Goal: Task Accomplishment & Management: Complete application form

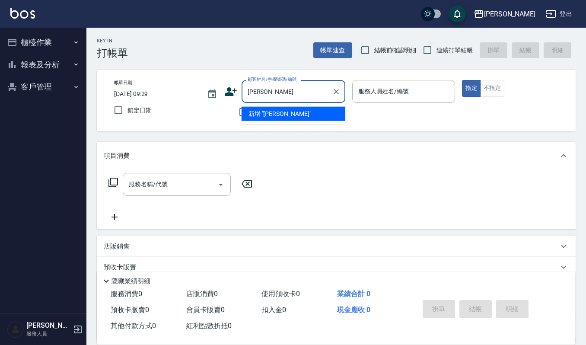
click at [252, 91] on input "[PERSON_NAME]" at bounding box center [287, 91] width 83 height 15
click at [272, 112] on li "[PERSON_NAME]/0927791128/931128" at bounding box center [294, 114] width 104 height 14
type input "[PERSON_NAME]/0927791128/931128"
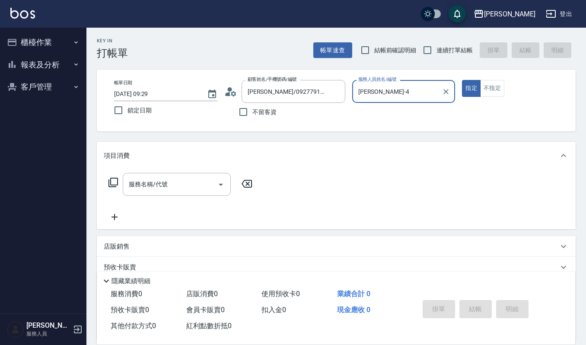
type input "[PERSON_NAME]-4"
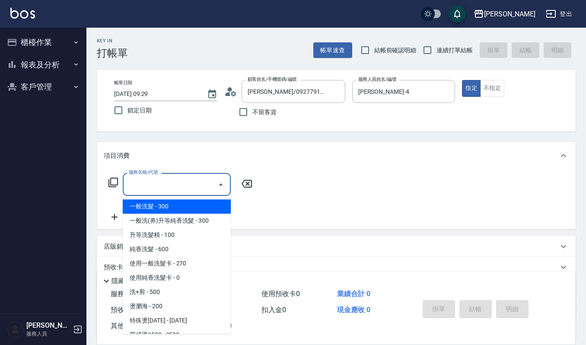
click at [194, 184] on input "服務名稱/代號" at bounding box center [170, 184] width 87 height 15
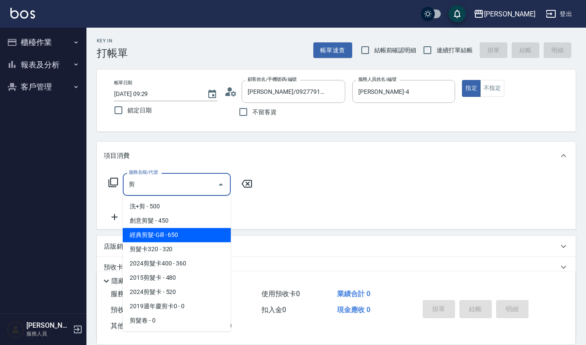
click at [170, 234] on span "經典剪髮-Gill - 650" at bounding box center [177, 235] width 108 height 14
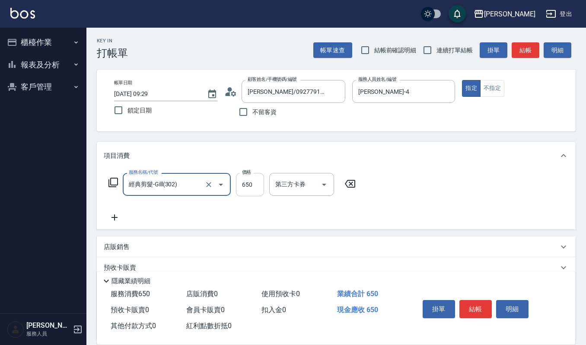
type input "經典剪髮-Gill(302)"
click at [250, 184] on input "650" at bounding box center [250, 184] width 28 height 23
click at [250, 184] on input "480" at bounding box center [250, 184] width 28 height 23
click at [254, 179] on input "480" at bounding box center [250, 184] width 28 height 23
click at [245, 184] on input "5520" at bounding box center [250, 184] width 28 height 23
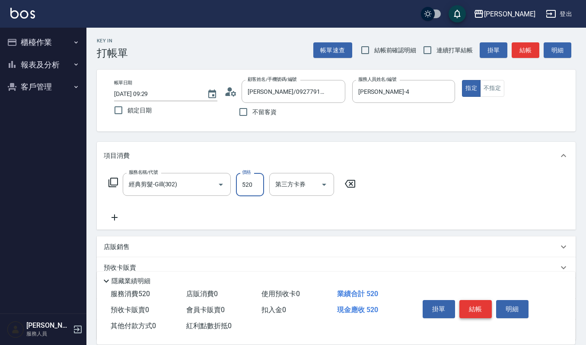
type input "520"
click at [484, 306] on button "結帳" at bounding box center [475, 309] width 32 height 18
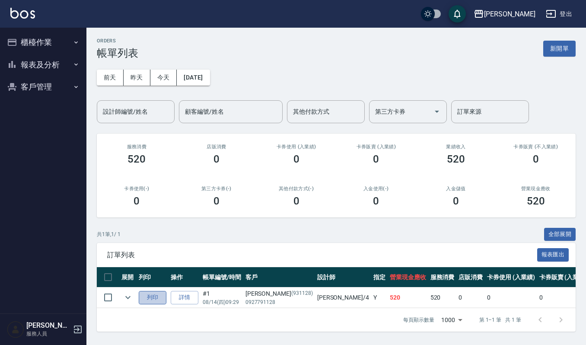
click at [155, 294] on button "列印" at bounding box center [153, 297] width 28 height 13
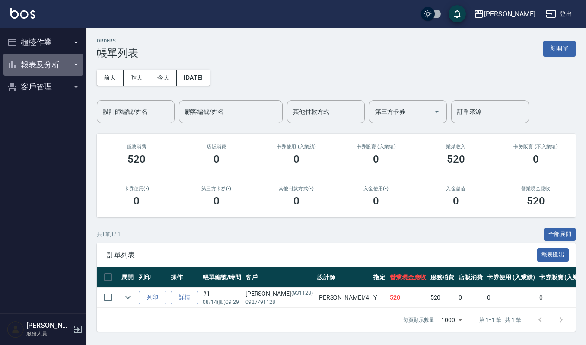
click at [42, 62] on button "報表及分析" at bounding box center [43, 65] width 80 height 22
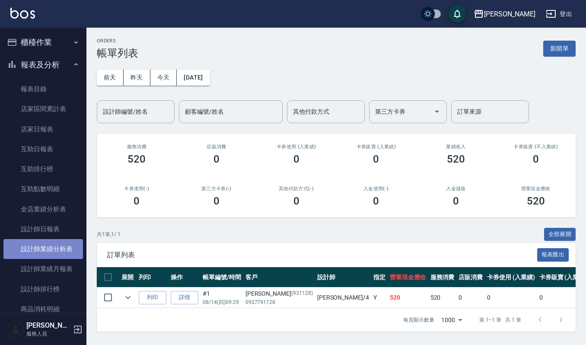
click at [46, 244] on link "設計師業績分析表" at bounding box center [43, 249] width 80 height 20
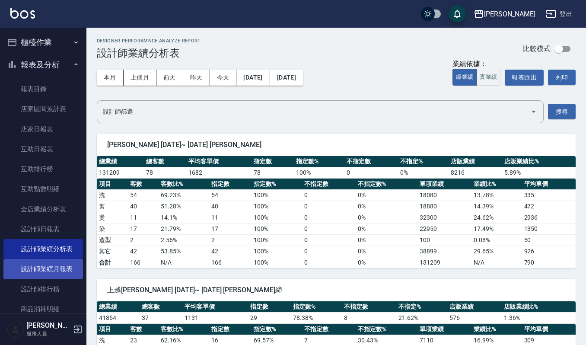
click at [49, 270] on link "設計師業績月報表" at bounding box center [43, 269] width 80 height 20
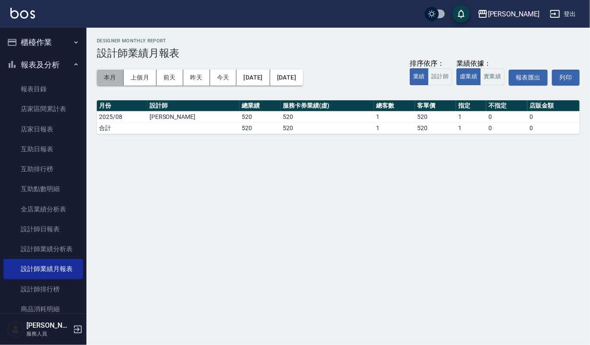
click at [105, 73] on button "本月" at bounding box center [110, 78] width 27 height 16
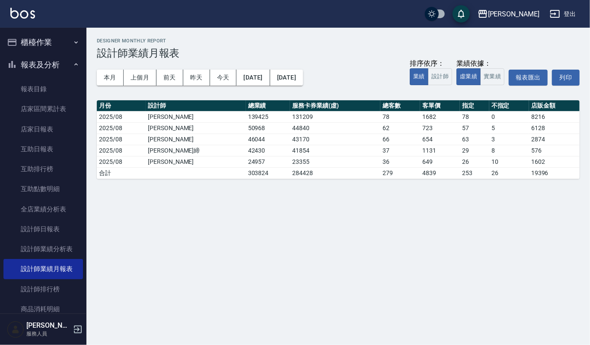
click at [38, 38] on button "櫃檯作業" at bounding box center [43, 42] width 80 height 22
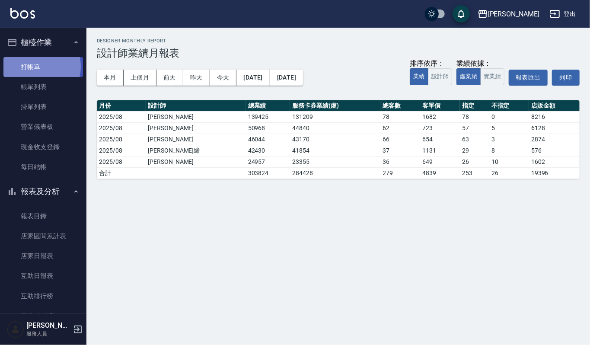
click at [35, 66] on link "打帳單" at bounding box center [43, 67] width 80 height 20
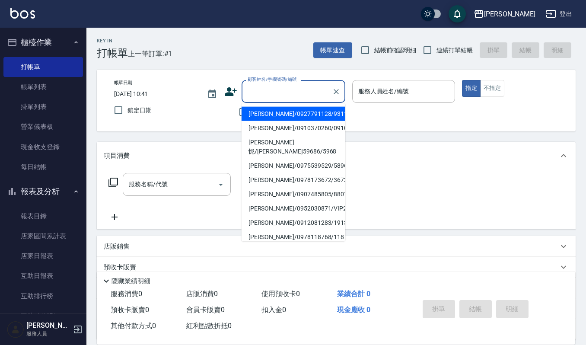
click at [256, 89] on input "顧客姓名/手機號碼/編號" at bounding box center [287, 91] width 83 height 15
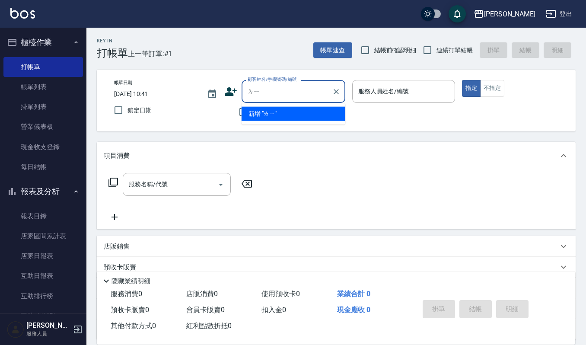
type input "[PERSON_NAME]"
type input "梨"
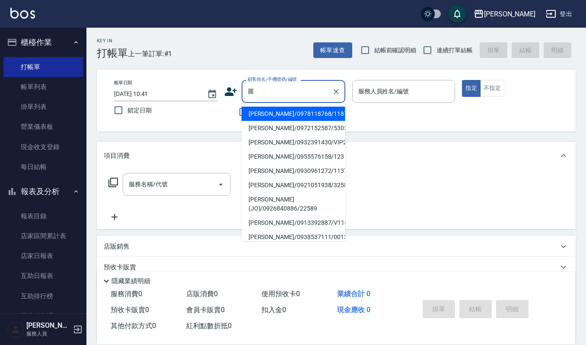
click at [252, 173] on li "[PERSON_NAME]/0930961272/1137" at bounding box center [294, 171] width 104 height 14
type input "[PERSON_NAME]/0930961272/1137"
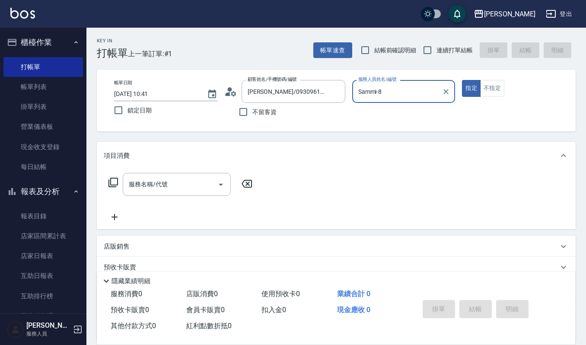
type input "Sammi-8"
click at [223, 183] on icon "Open" at bounding box center [221, 184] width 10 height 10
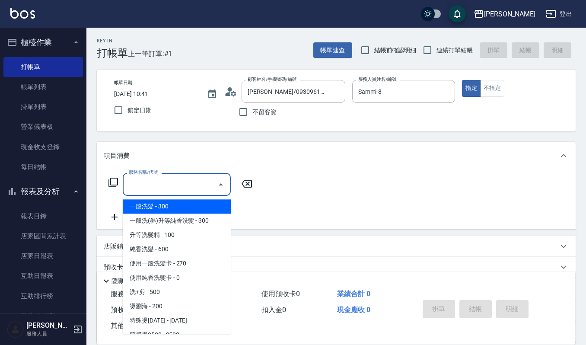
click at [180, 180] on input "服務名稱/代號" at bounding box center [170, 184] width 87 height 15
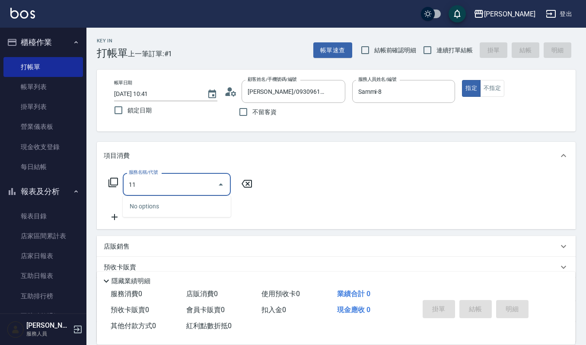
type input "119"
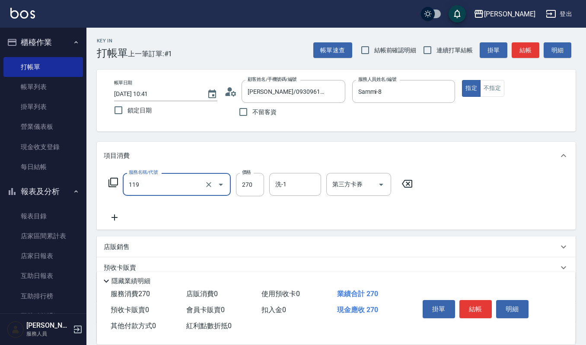
click at [221, 185] on icon "Open" at bounding box center [221, 184] width 10 height 10
click at [142, 181] on input "119" at bounding box center [165, 184] width 76 height 15
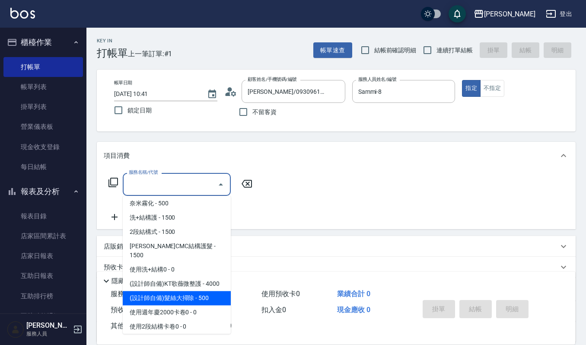
scroll to position [1210, 0]
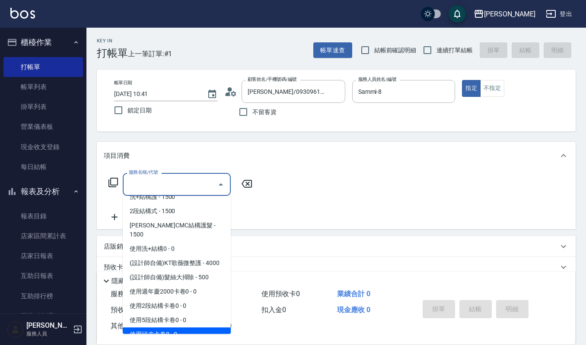
click at [157, 327] on span "使用頭皮卡卷0 - 0" at bounding box center [177, 334] width 108 height 14
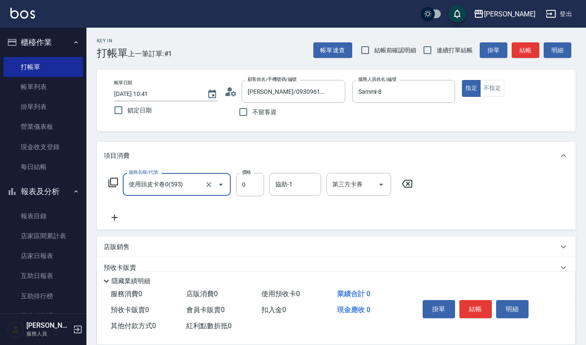
click at [220, 185] on icon "Open" at bounding box center [221, 185] width 4 height 2
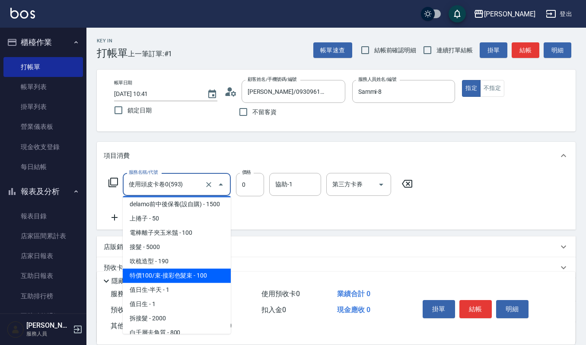
scroll to position [1470, 0]
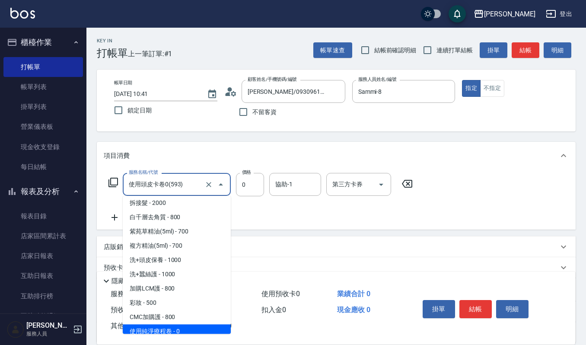
click at [184, 324] on span "使用純淨療程卷 - 0" at bounding box center [177, 331] width 108 height 14
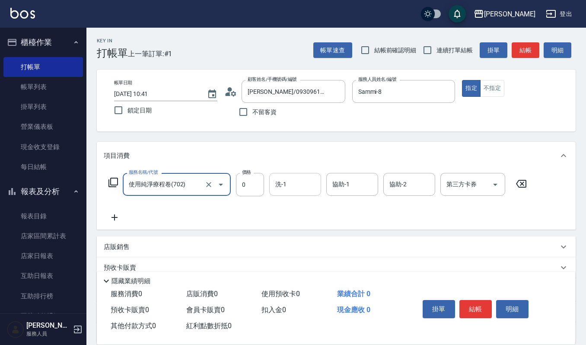
type input "使用純淨療程卷(702)"
click at [277, 185] on input "洗-1" at bounding box center [295, 184] width 44 height 15
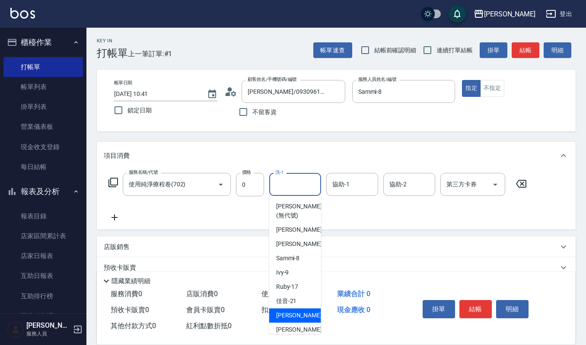
click at [290, 314] on span "[PERSON_NAME] -22" at bounding box center [303, 315] width 54 height 9
type input "[PERSON_NAME]-22"
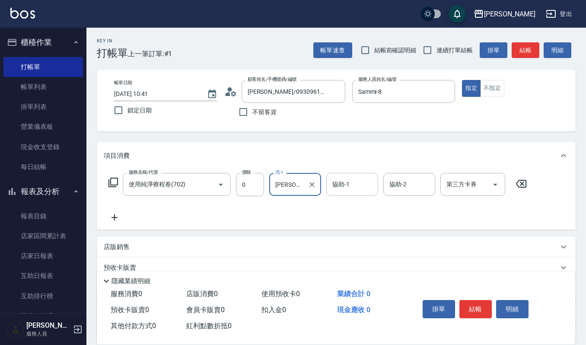
click at [353, 188] on input "協助-1" at bounding box center [352, 184] width 44 height 15
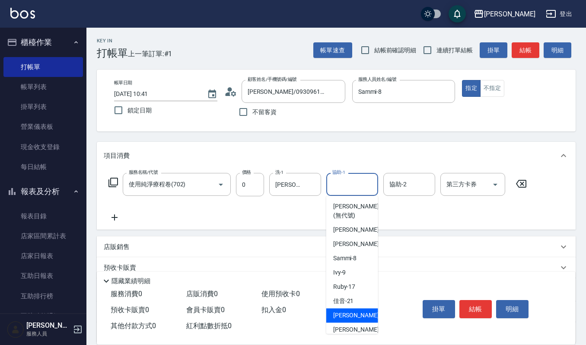
drag, startPoint x: 339, startPoint y: 316, endPoint x: 381, endPoint y: 255, distance: 73.6
click at [339, 315] on span "[PERSON_NAME] -22" at bounding box center [360, 315] width 54 height 9
type input "[PERSON_NAME]-22"
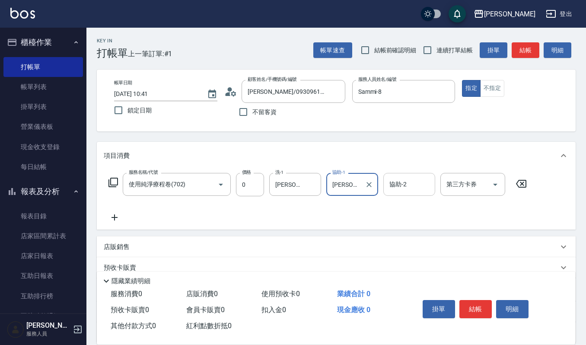
click at [397, 177] on div "協助-2 協助-2" at bounding box center [409, 184] width 52 height 23
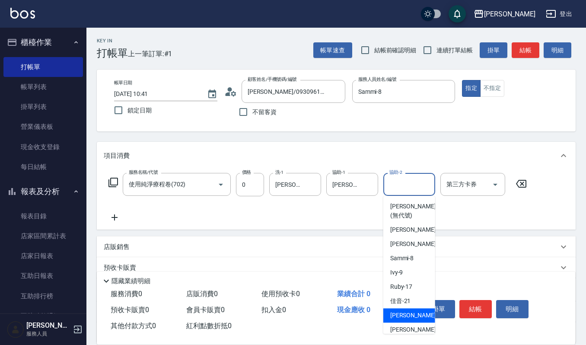
click at [411, 313] on div "[PERSON_NAME] -22" at bounding box center [409, 315] width 52 height 14
type input "[PERSON_NAME]-22"
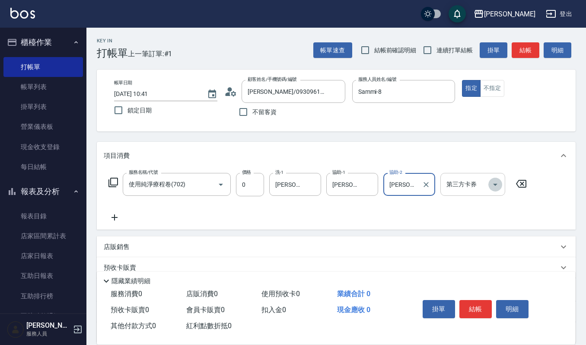
click at [498, 183] on icon "Open" at bounding box center [495, 184] width 10 height 10
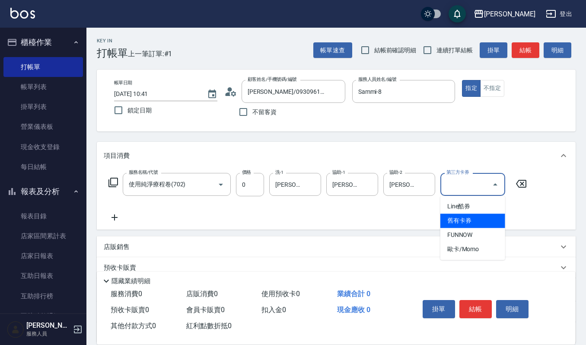
click at [471, 222] on span "舊有卡券" at bounding box center [472, 221] width 65 height 14
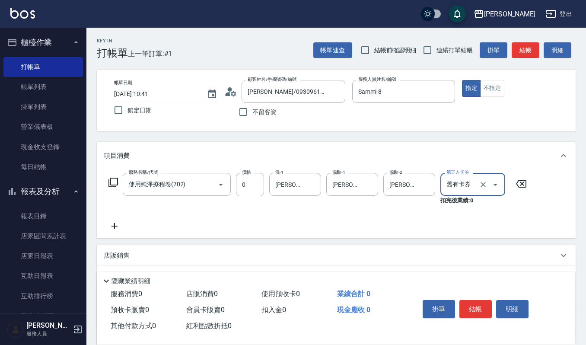
type input "舊有卡券"
click at [476, 301] on button "結帳" at bounding box center [475, 309] width 32 height 18
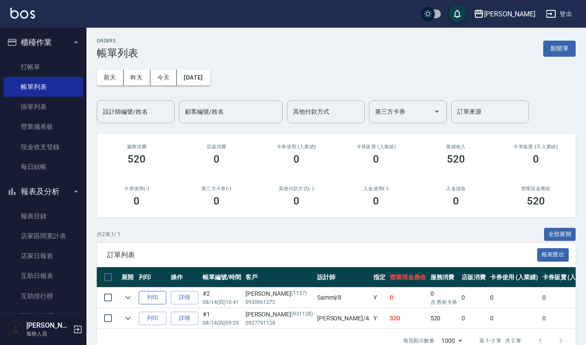
click at [157, 296] on button "列印" at bounding box center [153, 297] width 28 height 13
click at [124, 297] on icon "expand row" at bounding box center [128, 297] width 10 height 10
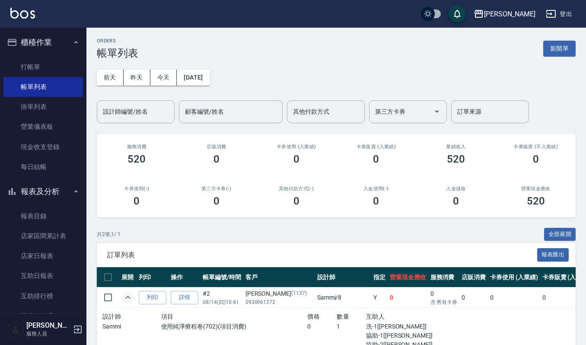
scroll to position [57, 0]
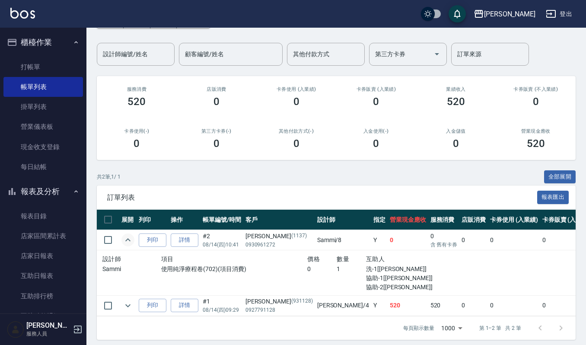
click at [123, 237] on icon "expand row" at bounding box center [128, 240] width 10 height 10
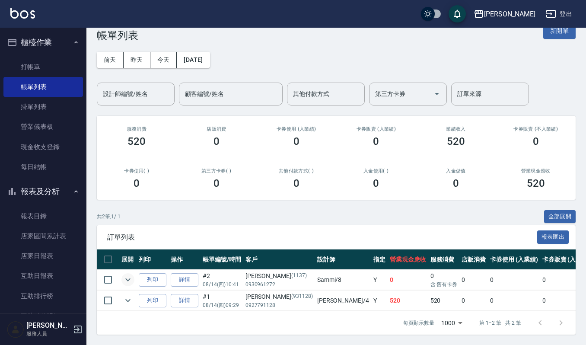
scroll to position [0, 0]
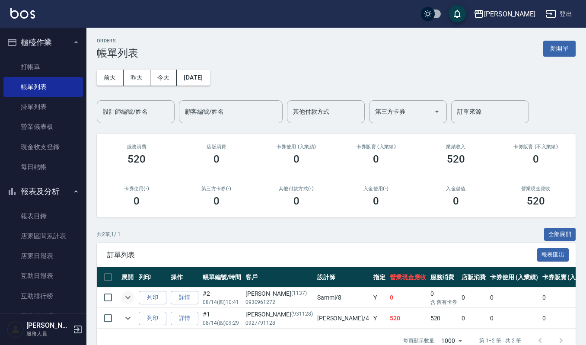
click at [267, 229] on div "共 2 筆, 1 / 1 全部展開" at bounding box center [336, 234] width 479 height 13
